Goal: Information Seeking & Learning: Learn about a topic

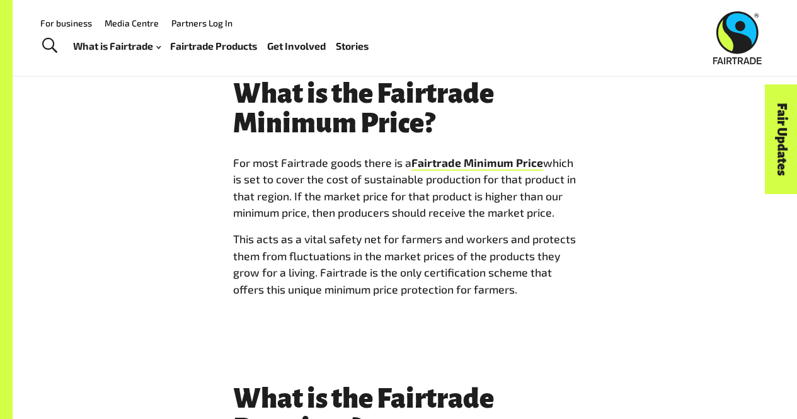
scroll to position [4372, 0]
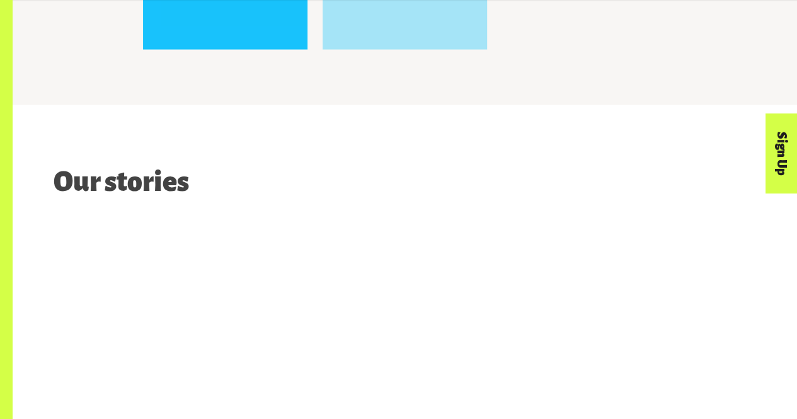
scroll to position [1259, 0]
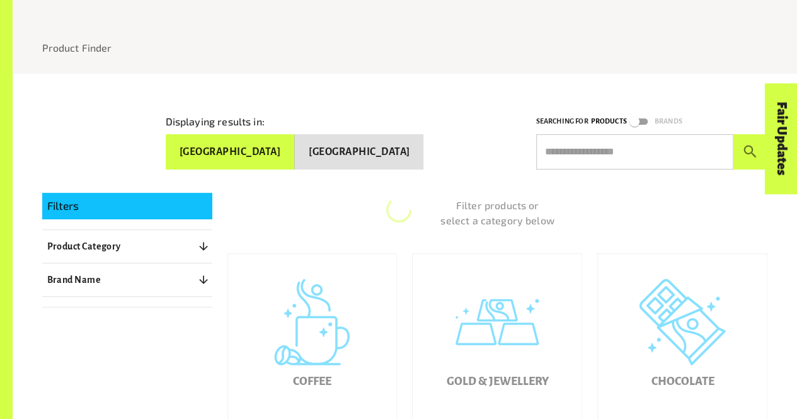
scroll to position [281, 0]
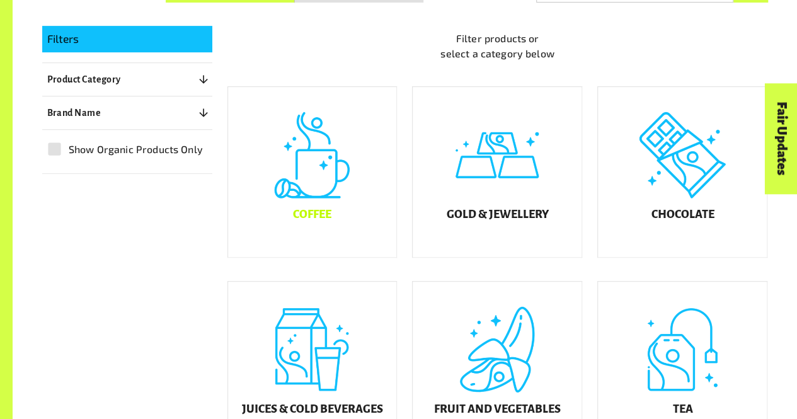
click at [351, 231] on div "Coffee" at bounding box center [312, 172] width 169 height 170
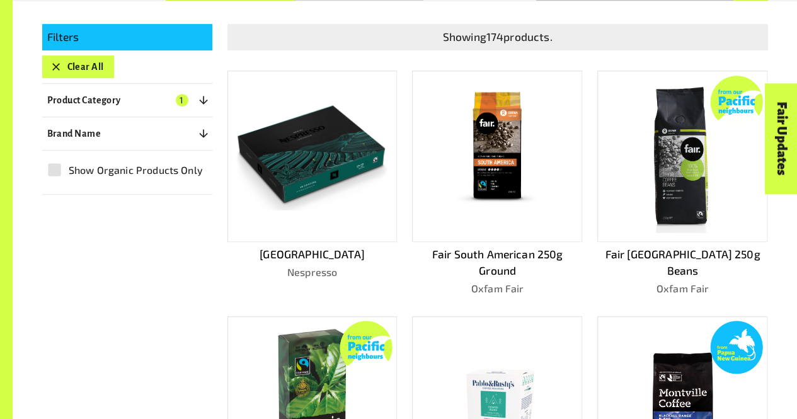
scroll to position [283, 0]
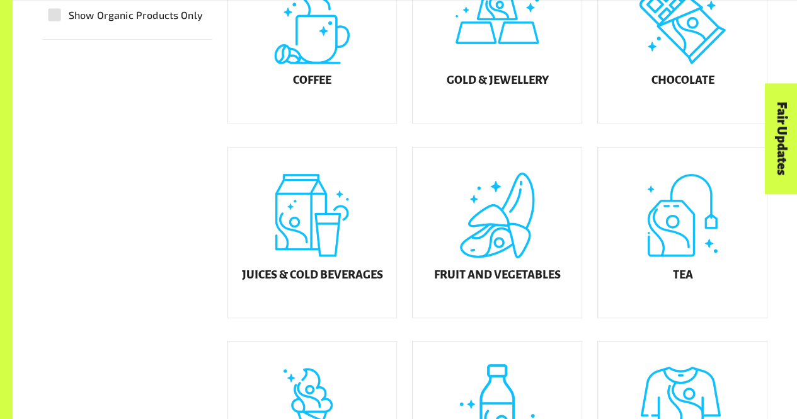
scroll to position [416, 0]
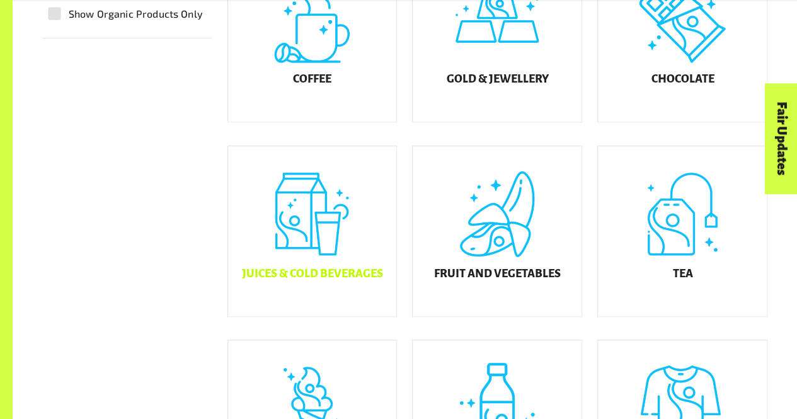
click at [340, 213] on div "Juices & Cold Beverages" at bounding box center [312, 231] width 169 height 170
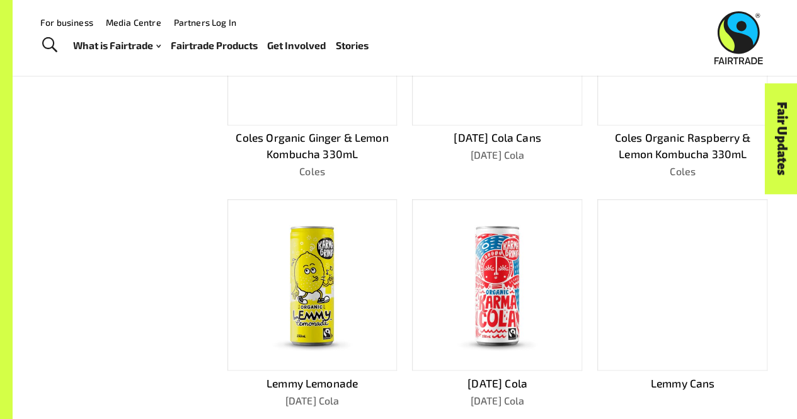
click at [340, 214] on img at bounding box center [311, 285] width 101 height 153
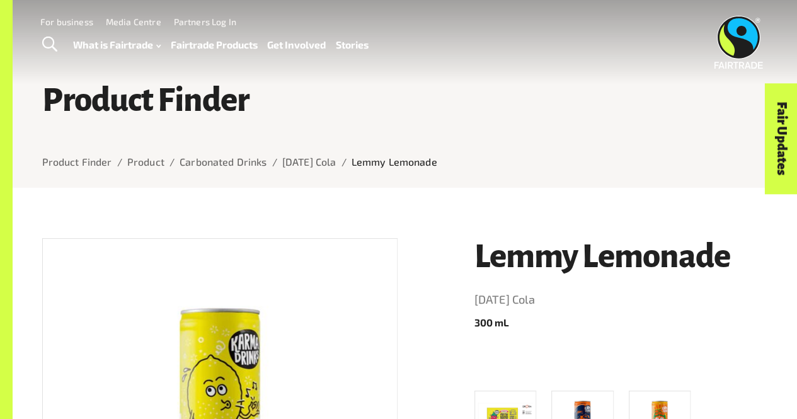
drag, startPoint x: 384, startPoint y: 314, endPoint x: 786, endPoint y: 120, distance: 446.0
click at [786, 120] on link "Fair Updates" at bounding box center [781, 138] width 32 height 110
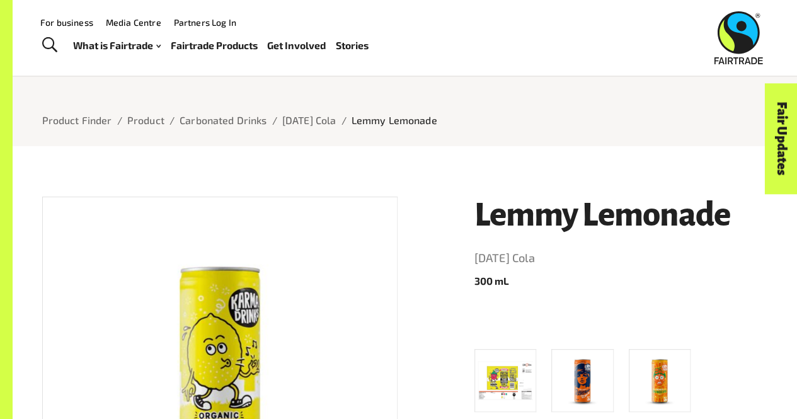
scroll to position [39, 0]
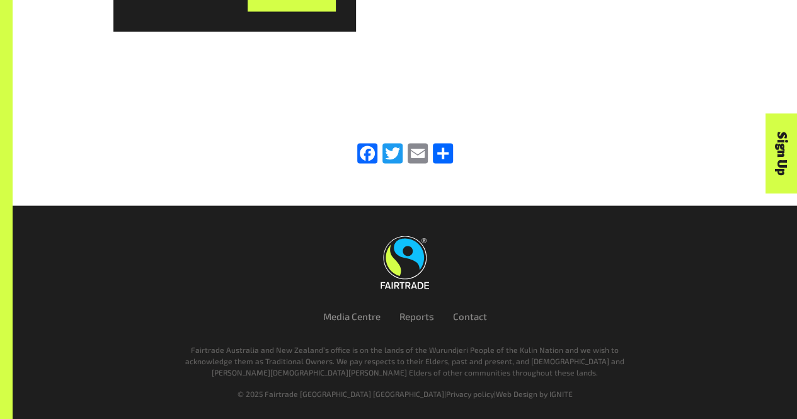
scroll to position [1085, 0]
